Goal: Information Seeking & Learning: Learn about a topic

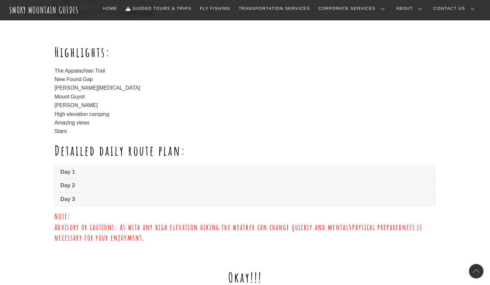
scroll to position [383, 0]
click at [85, 176] on link "Day 1" at bounding box center [245, 171] width 380 height 13
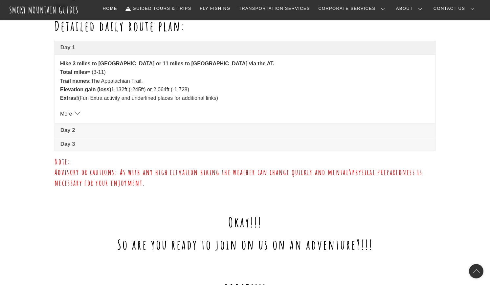
scroll to position [512, 0]
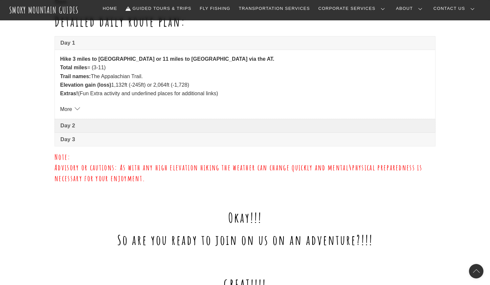
click at [86, 122] on span "Day 2" at bounding box center [244, 126] width 369 height 8
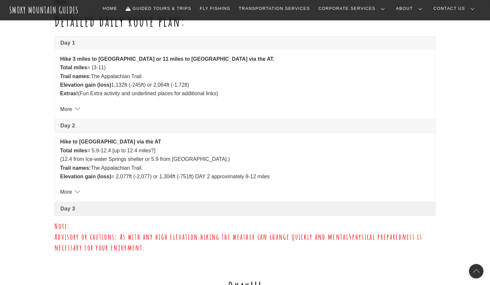
click at [111, 210] on span "Day 3" at bounding box center [244, 209] width 369 height 8
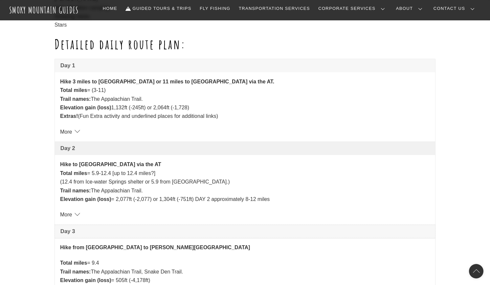
scroll to position [490, 0]
click at [74, 81] on strong "Hike 3 miles to [GEOGRAPHIC_DATA] or 11 miles to [GEOGRAPHIC_DATA] via the AT." at bounding box center [167, 82] width 214 height 6
click at [101, 83] on strong "Hike 3 miles to [GEOGRAPHIC_DATA] or 11 miles to [GEOGRAPHIC_DATA] via the AT." at bounding box center [167, 82] width 214 height 6
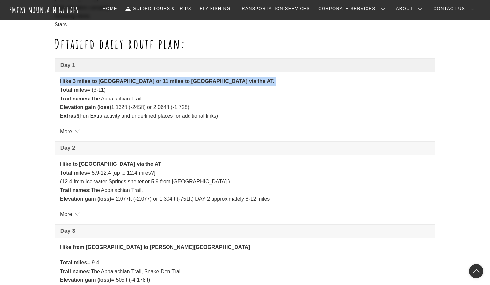
click at [101, 83] on strong "Hike 3 miles to [GEOGRAPHIC_DATA] or 11 miles to [GEOGRAPHIC_DATA] via the AT." at bounding box center [167, 82] width 214 height 6
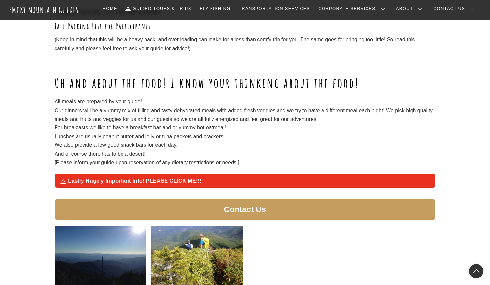
scroll to position [1003, 0]
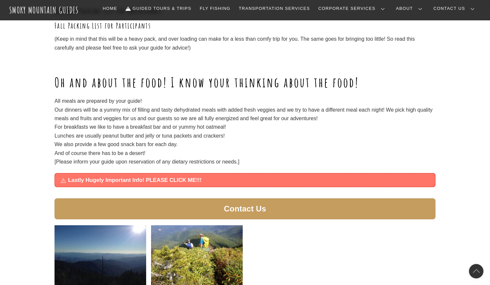
click at [131, 178] on span "Lastly Hugely Important Info! PLEASE CLICK ME!!!" at bounding box center [249, 180] width 362 height 8
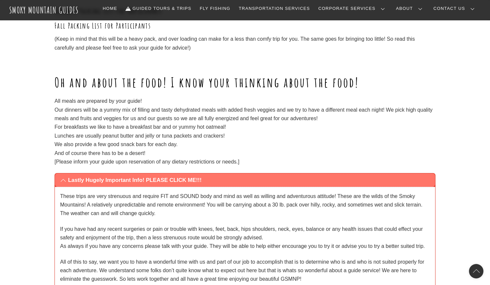
click at [131, 178] on span "Lastly Hugely Important Info! PLEASE CLICK ME!!!" at bounding box center [249, 180] width 362 height 8
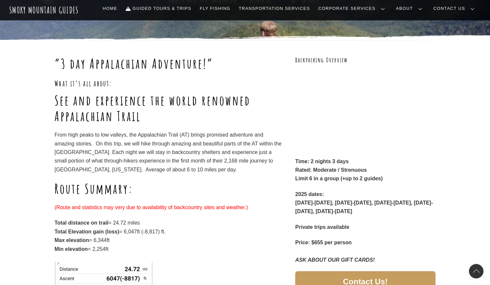
scroll to position [59, 0]
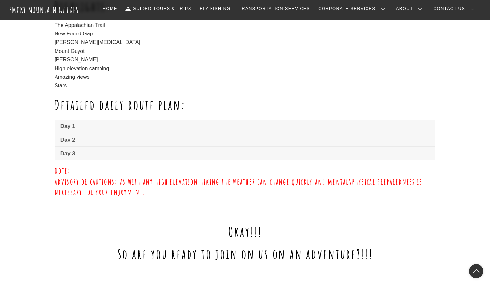
scroll to position [430, 0]
click at [140, 122] on span "Day 1" at bounding box center [244, 126] width 369 height 8
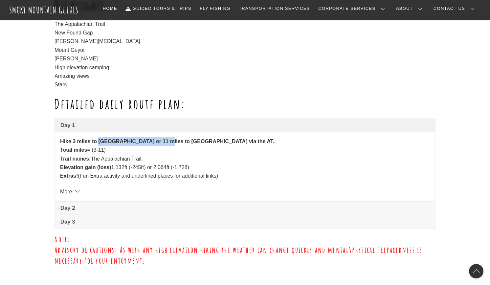
drag, startPoint x: 99, startPoint y: 142, endPoint x: 160, endPoint y: 142, distance: 61.8
click at [160, 142] on strong "Hike 3 miles to [GEOGRAPHIC_DATA] or 11 miles to [GEOGRAPHIC_DATA] via the AT." at bounding box center [167, 142] width 214 height 6
copy strong "Ice-[GEOGRAPHIC_DATA]"
click at [140, 198] on div "Hike 3 miles to [GEOGRAPHIC_DATA] or 11 miles to [GEOGRAPHIC_DATA] via the AT. …" at bounding box center [245, 166] width 380 height 69
click at [135, 204] on span "Day 2" at bounding box center [244, 208] width 369 height 8
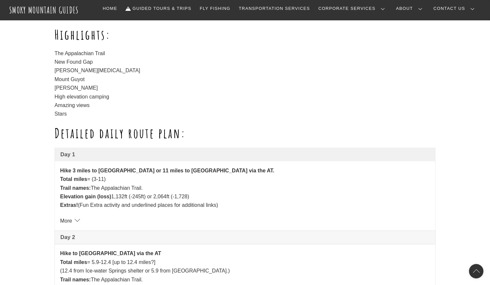
scroll to position [402, 0]
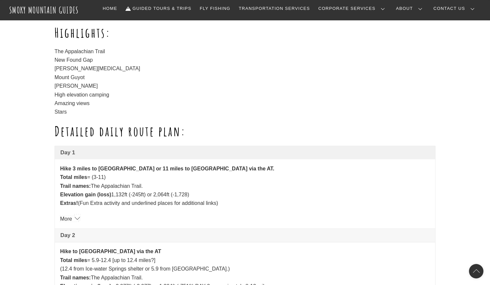
click at [78, 216] on link "More" at bounding box center [69, 219] width 18 height 6
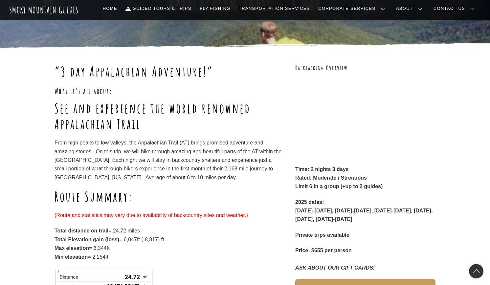
scroll to position [52, 0]
